Goal: Task Accomplishment & Management: Manage account settings

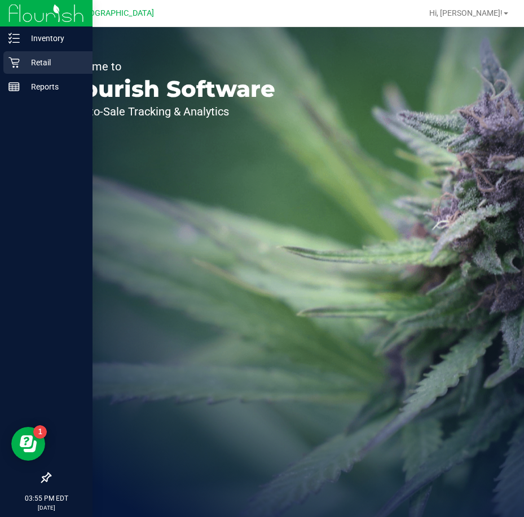
click at [16, 63] on icon at bounding box center [13, 62] width 11 height 11
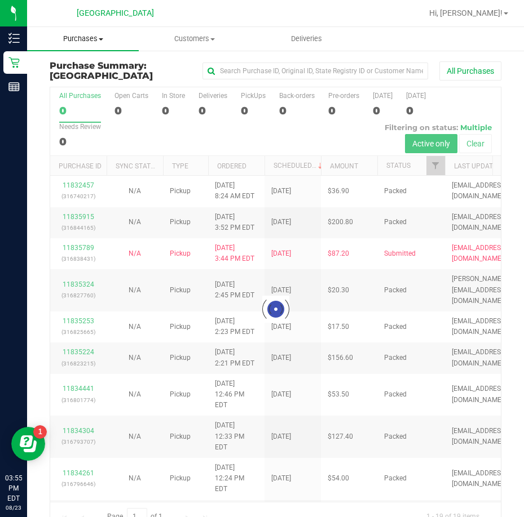
click at [74, 39] on span "Purchases" at bounding box center [83, 39] width 112 height 10
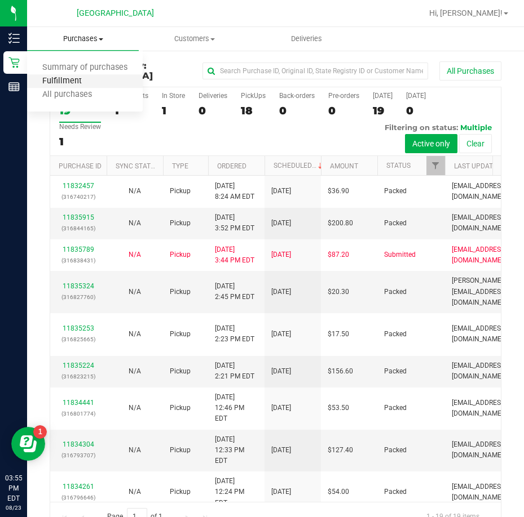
click at [78, 81] on span "Fulfillment" at bounding box center [62, 82] width 70 height 10
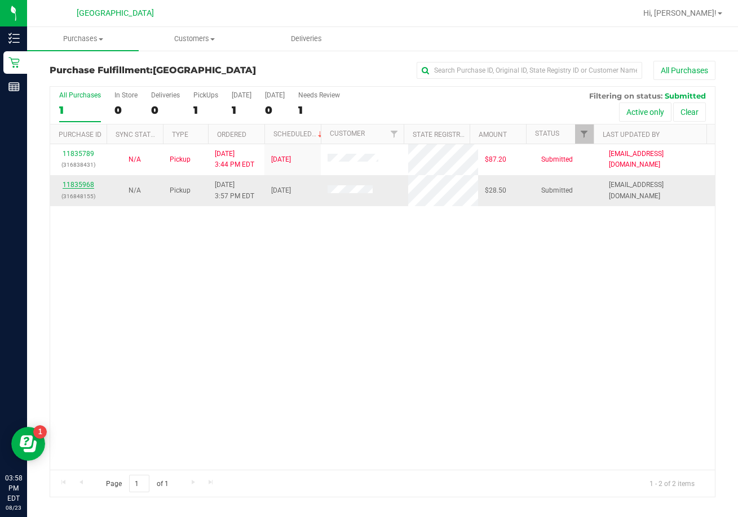
click at [78, 184] on link "11835968" at bounding box center [79, 185] width 32 height 8
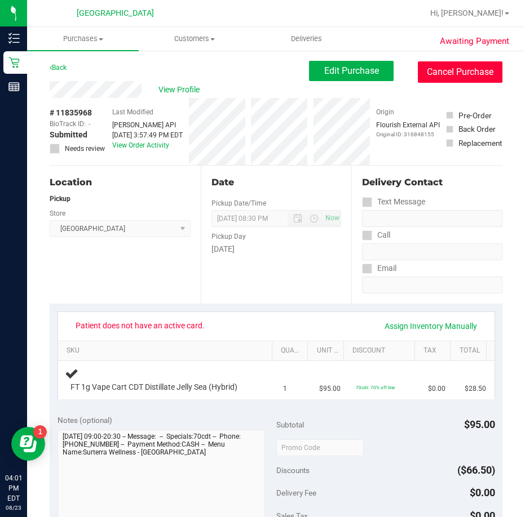
click at [446, 68] on button "Cancel Purchase" at bounding box center [460, 71] width 85 height 21
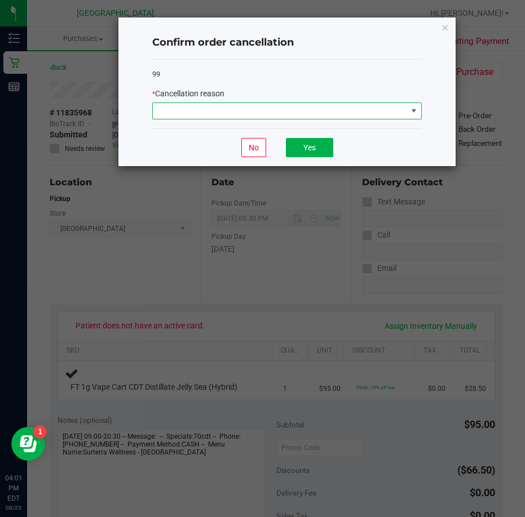
click at [349, 113] on span at bounding box center [280, 111] width 254 height 16
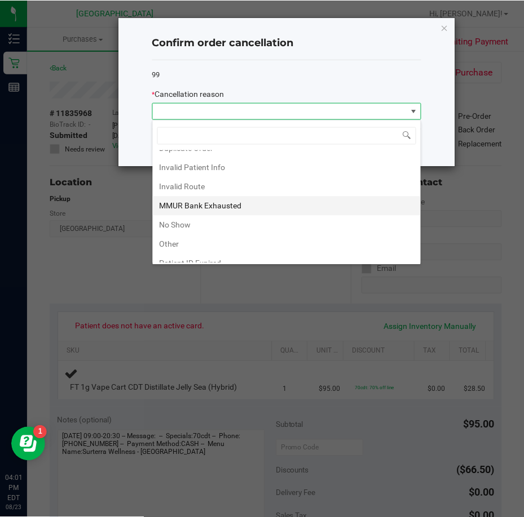
scroll to position [56, 0]
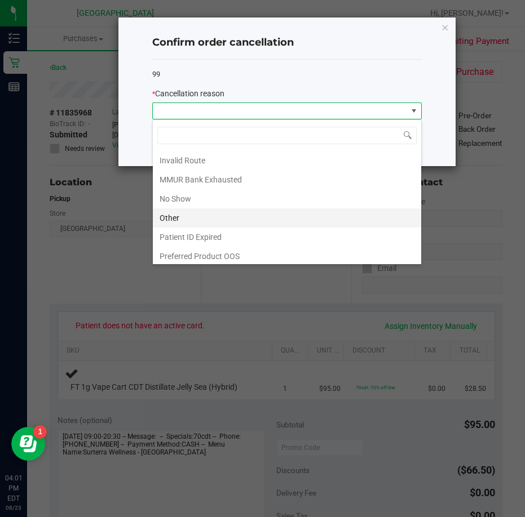
click at [192, 213] on li "Other" at bounding box center [287, 218] width 268 height 19
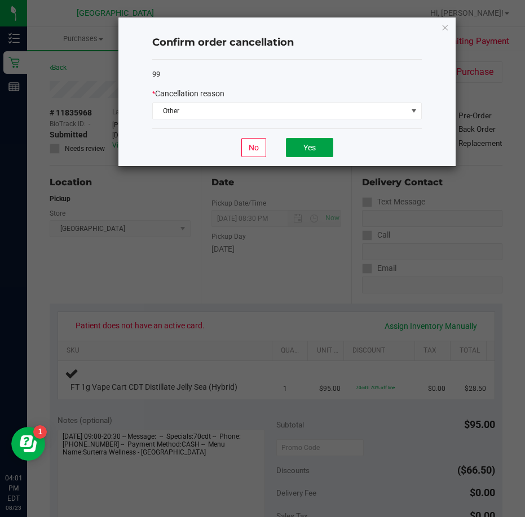
drag, startPoint x: 315, startPoint y: 153, endPoint x: 372, endPoint y: 178, distance: 62.1
click at [315, 152] on button "Yes" at bounding box center [309, 147] width 47 height 19
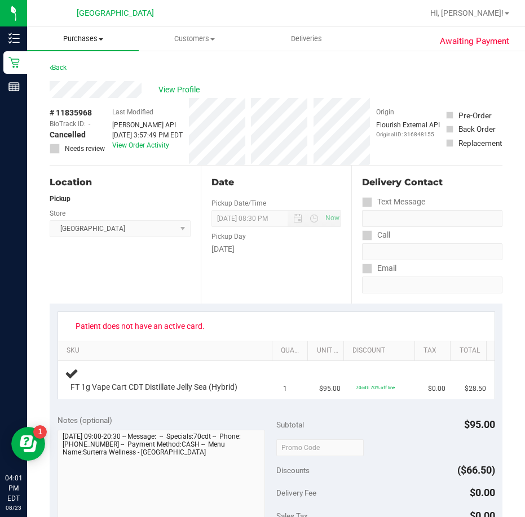
click at [88, 42] on span "Purchases" at bounding box center [83, 39] width 112 height 10
click at [63, 77] on span "Fulfillment" at bounding box center [62, 82] width 70 height 10
